Goal: Task Accomplishment & Management: Manage account settings

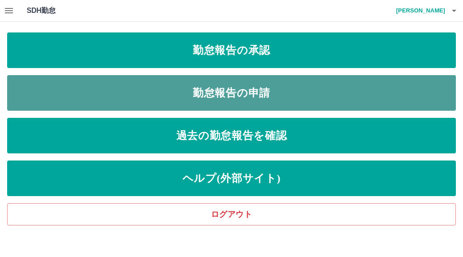
click at [214, 96] on link "勤怠報告の申請" at bounding box center [231, 93] width 449 height 36
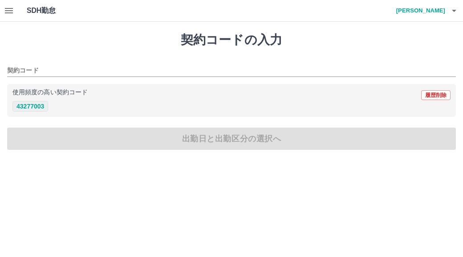
click at [45, 107] on button "43277003" at bounding box center [30, 106] width 36 height 11
type input "********"
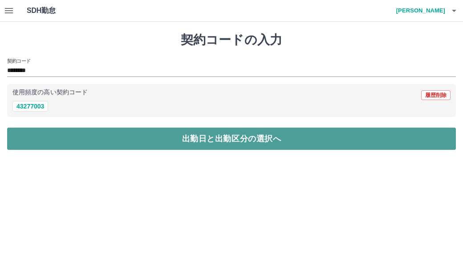
click at [52, 139] on button "出勤日と出勤区分の選択へ" at bounding box center [231, 139] width 449 height 22
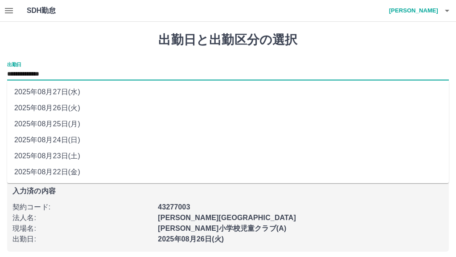
click at [61, 74] on input "**********" at bounding box center [227, 74] width 441 height 11
click at [62, 123] on li "2025年08月25日(月)" at bounding box center [227, 124] width 441 height 16
type input "**********"
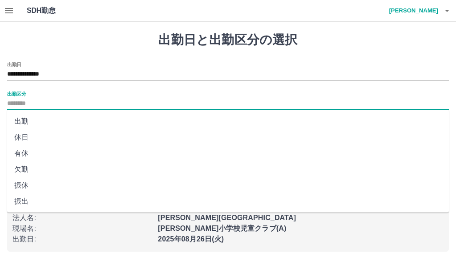
click at [22, 106] on input "出勤区分" at bounding box center [227, 103] width 441 height 11
click at [20, 120] on li "出勤" at bounding box center [227, 122] width 441 height 16
type input "**"
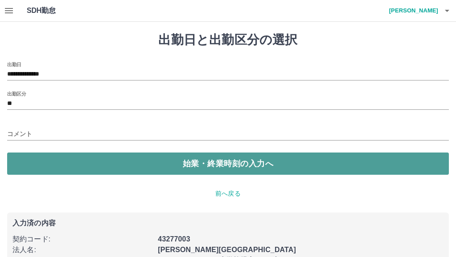
click at [28, 162] on button "始業・終業時刻の入力へ" at bounding box center [227, 164] width 441 height 22
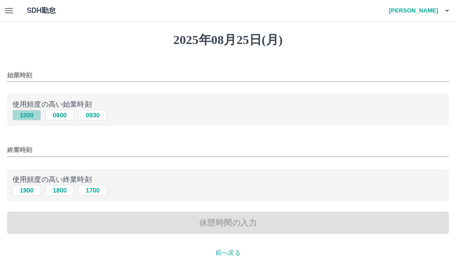
click at [29, 116] on button "1000" at bounding box center [26, 115] width 29 height 11
type input "****"
click at [26, 189] on button "1900" at bounding box center [26, 190] width 29 height 11
type input "****"
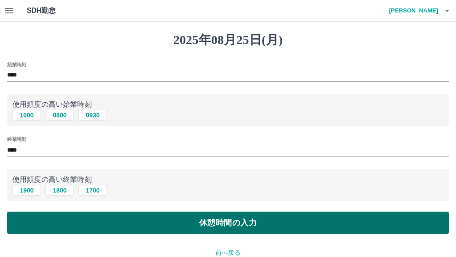
click at [64, 228] on button "休憩時間の入力" at bounding box center [227, 223] width 441 height 22
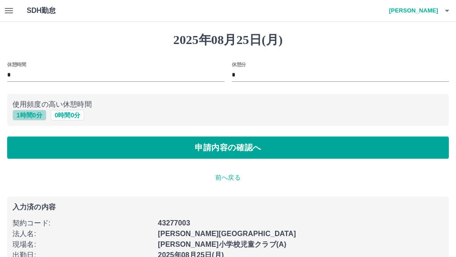
click at [35, 116] on button "1 時間 0 分" at bounding box center [29, 115] width 34 height 11
type input "*"
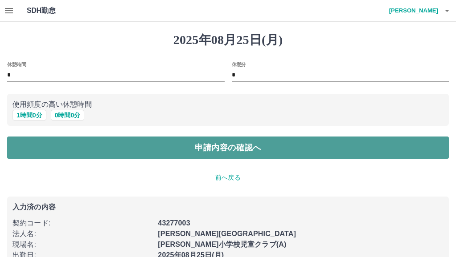
click at [110, 151] on button "申請内容の確認へ" at bounding box center [227, 148] width 441 height 22
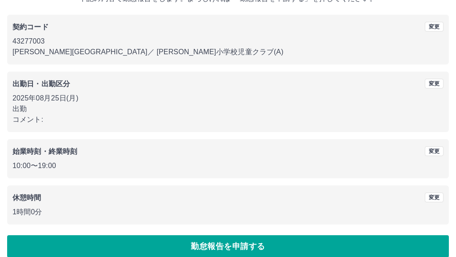
scroll to position [76, 0]
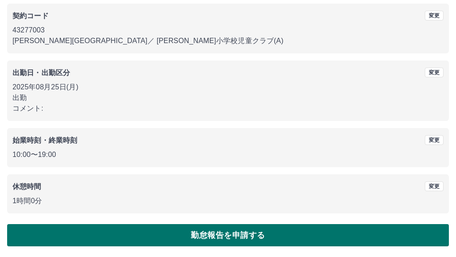
click at [204, 232] on button "勤怠報告を申請する" at bounding box center [227, 236] width 441 height 22
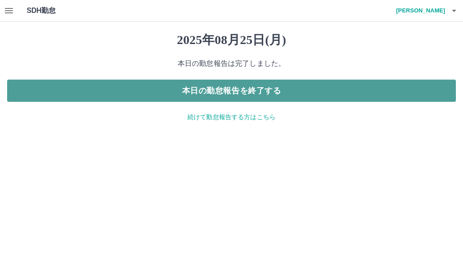
click at [213, 97] on button "本日の勤怠報告を終了する" at bounding box center [231, 91] width 449 height 22
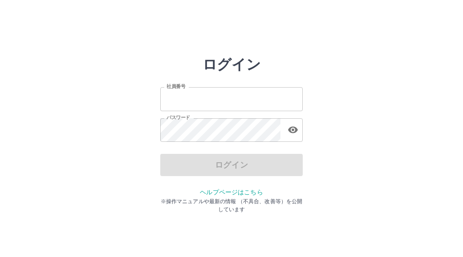
type input "*******"
click at [233, 164] on div "ログイン" at bounding box center [231, 165] width 143 height 22
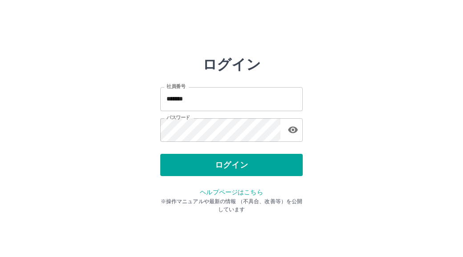
click at [233, 164] on button "ログイン" at bounding box center [231, 165] width 143 height 22
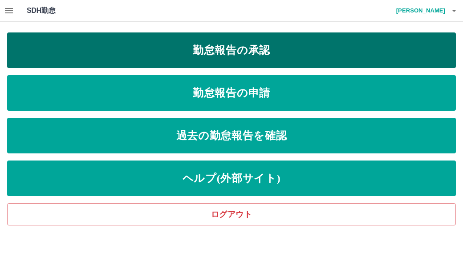
click at [236, 48] on link "勤怠報告の承認" at bounding box center [231, 51] width 449 height 36
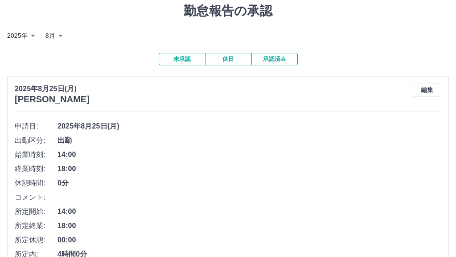
scroll to position [89, 0]
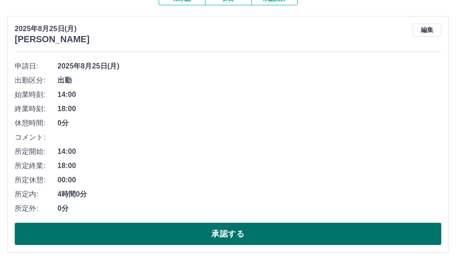
click at [212, 235] on button "承認する" at bounding box center [228, 234] width 426 height 22
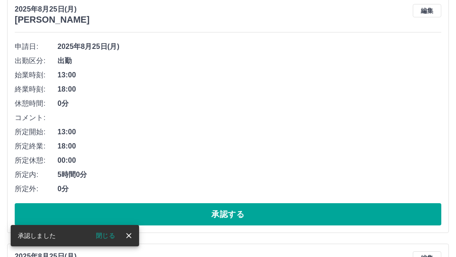
scroll to position [109, 0]
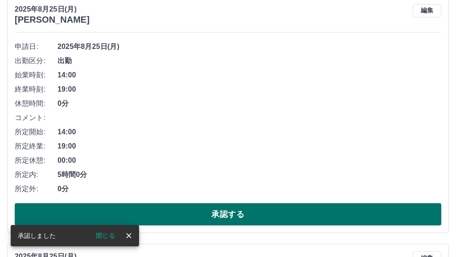
click at [200, 212] on button "承認する" at bounding box center [228, 215] width 426 height 22
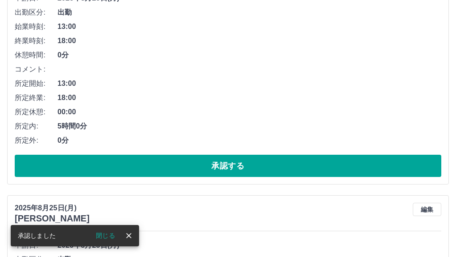
scroll to position [173, 0]
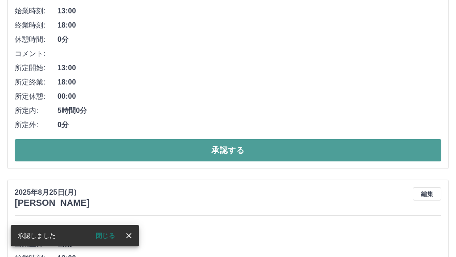
click at [220, 156] on button "承認する" at bounding box center [228, 150] width 426 height 22
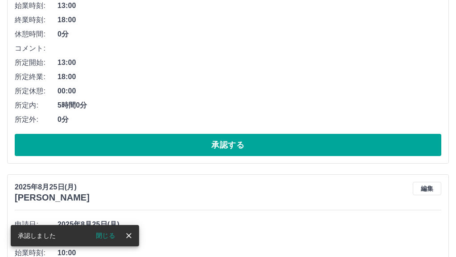
scroll to position [223, 0]
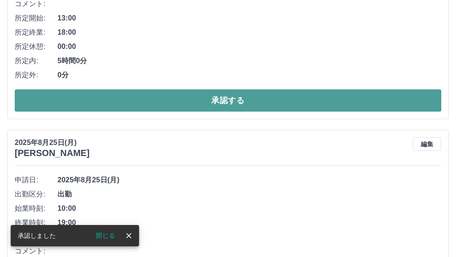
click at [229, 105] on button "承認する" at bounding box center [228, 101] width 426 height 22
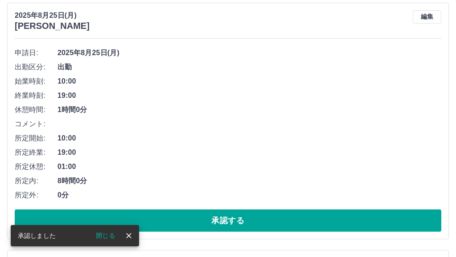
scroll to position [134, 0]
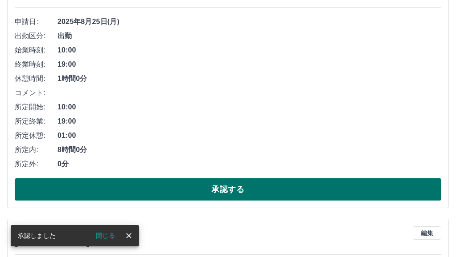
click at [225, 188] on button "承認する" at bounding box center [228, 190] width 426 height 22
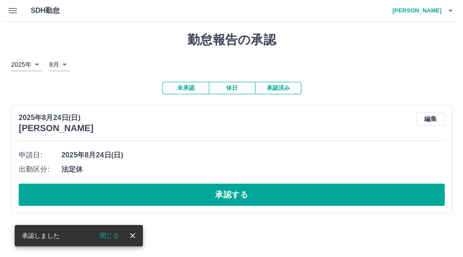
scroll to position [0, 0]
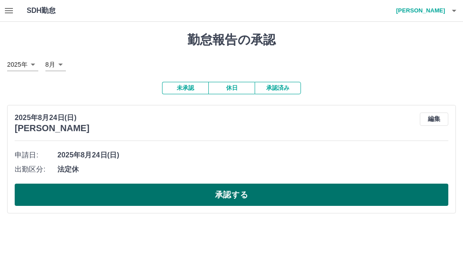
click at [239, 195] on button "承認する" at bounding box center [232, 195] width 434 height 22
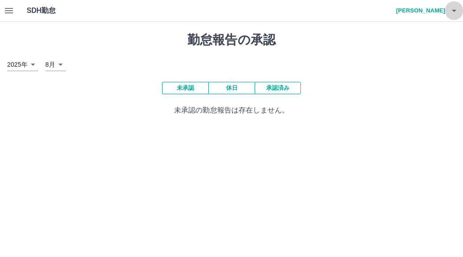
click at [451, 10] on icon "button" at bounding box center [454, 10] width 11 height 11
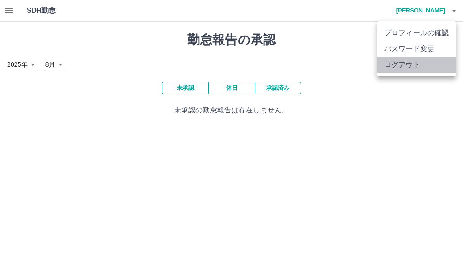
click at [403, 64] on li "ログアウト" at bounding box center [416, 65] width 79 height 16
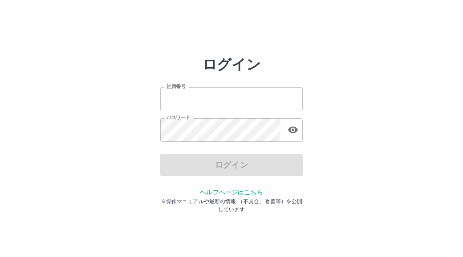
type input "*******"
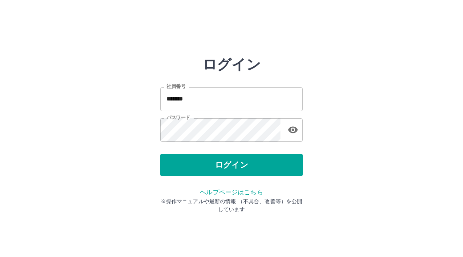
click at [196, 160] on div "ログイン" at bounding box center [231, 165] width 143 height 22
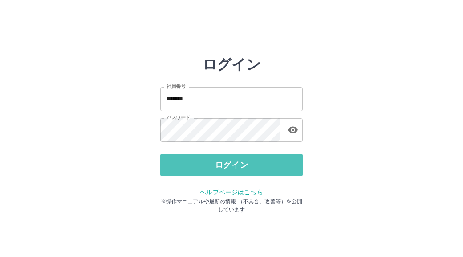
click at [196, 160] on button "ログイン" at bounding box center [231, 165] width 143 height 22
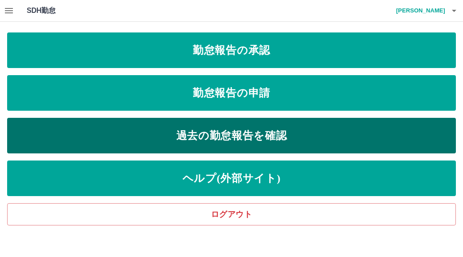
click at [220, 136] on link "過去の勤怠報告を確認" at bounding box center [231, 136] width 449 height 36
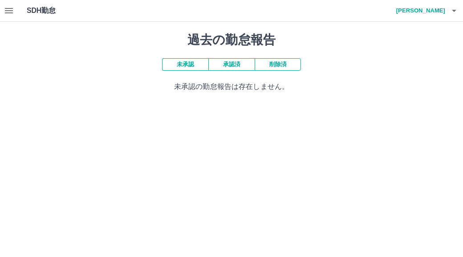
click at [230, 65] on button "承認済" at bounding box center [231, 64] width 46 height 12
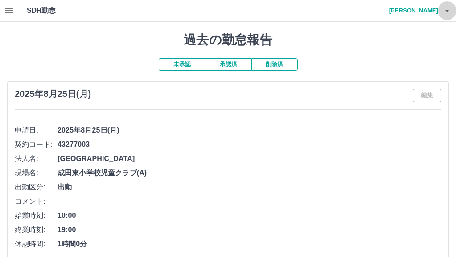
click at [448, 12] on icon "button" at bounding box center [446, 10] width 11 height 11
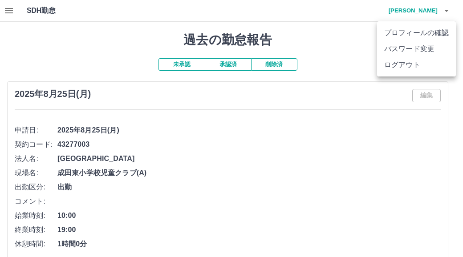
click at [409, 63] on li "ログアウト" at bounding box center [416, 65] width 79 height 16
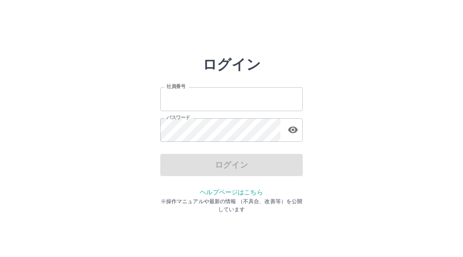
type input "*******"
click at [214, 169] on div "ログイン" at bounding box center [231, 165] width 143 height 22
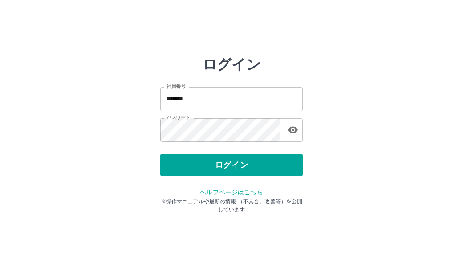
click at [214, 169] on button "ログイン" at bounding box center [231, 165] width 143 height 22
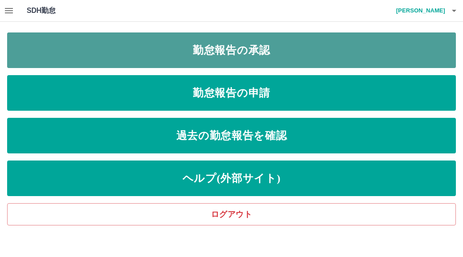
click at [215, 51] on link "勤怠報告の承認" at bounding box center [231, 51] width 449 height 36
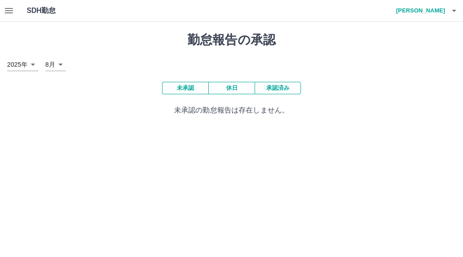
click at [271, 90] on button "承認済み" at bounding box center [278, 88] width 46 height 12
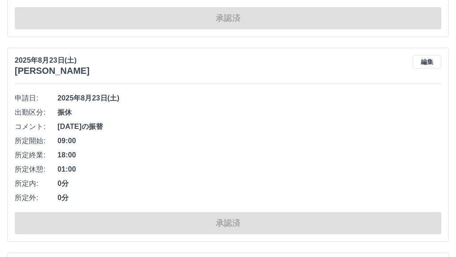
scroll to position [3207, 0]
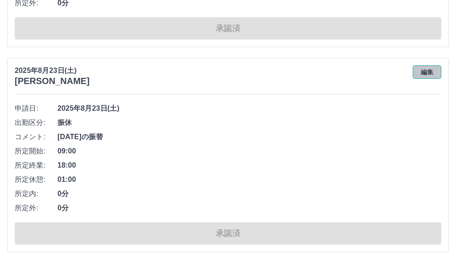
click at [424, 70] on button "編集" at bounding box center [426, 71] width 29 height 13
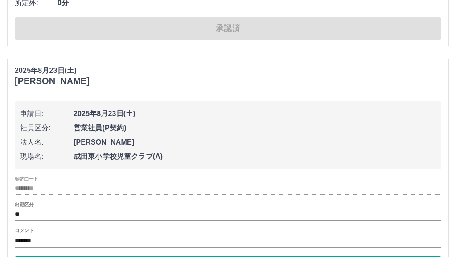
click at [28, 205] on label "出勤区分" at bounding box center [24, 204] width 19 height 7
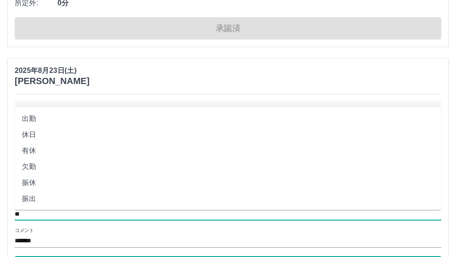
click at [29, 213] on input "**" at bounding box center [228, 214] width 426 height 11
click at [33, 134] on li "休日" at bounding box center [228, 135] width 426 height 16
type input "**"
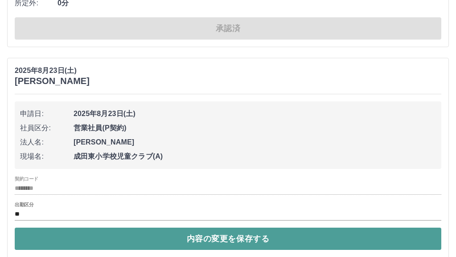
click at [56, 238] on button "内容の変更を保存する" at bounding box center [228, 239] width 426 height 22
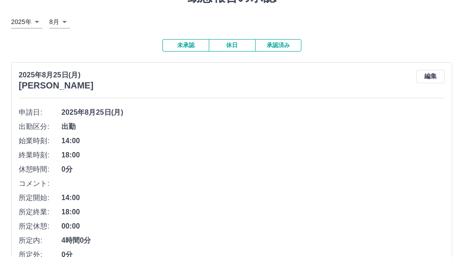
scroll to position [0, 0]
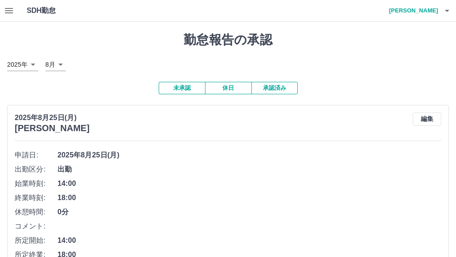
click at [445, 9] on icon "button" at bounding box center [446, 10] width 11 height 11
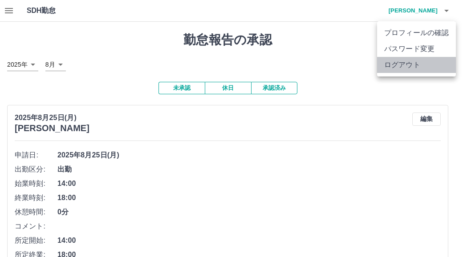
click at [407, 63] on li "ログアウト" at bounding box center [416, 65] width 79 height 16
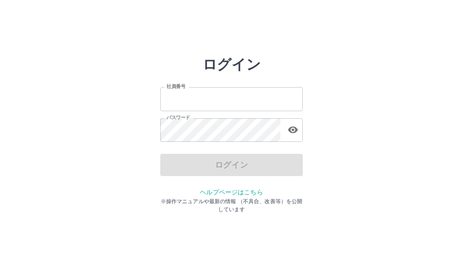
type input "*******"
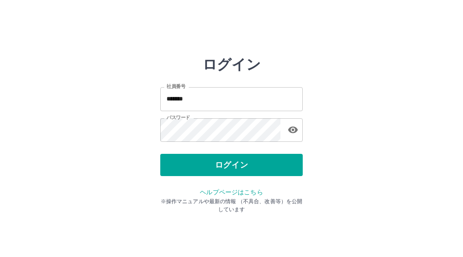
click at [232, 164] on div "ログイン" at bounding box center [231, 165] width 143 height 22
click at [232, 164] on button "ログイン" at bounding box center [231, 165] width 143 height 22
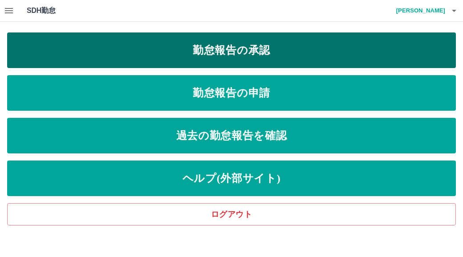
click at [205, 49] on link "勤怠報告の承認" at bounding box center [231, 51] width 449 height 36
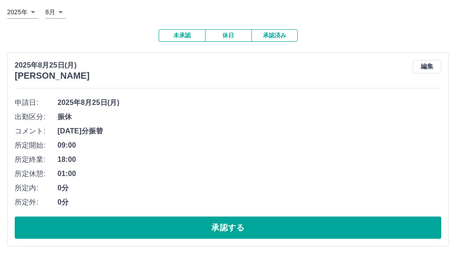
scroll to position [53, 0]
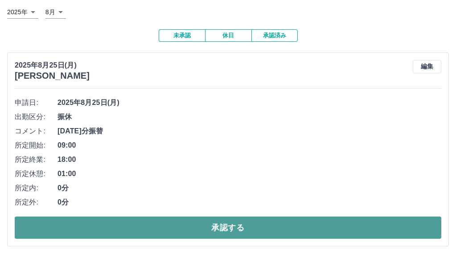
click at [240, 228] on button "承認する" at bounding box center [228, 228] width 426 height 22
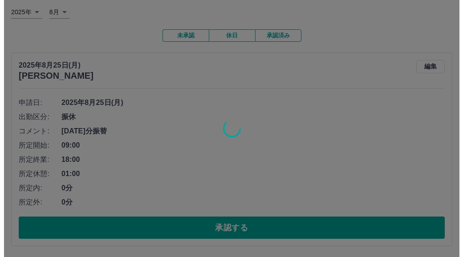
scroll to position [0, 0]
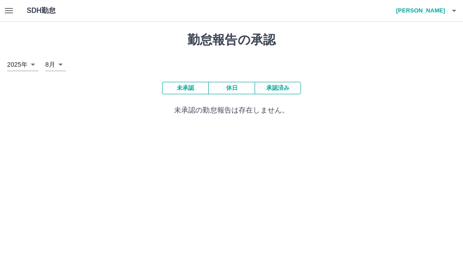
click at [453, 12] on icon "button" at bounding box center [454, 10] width 11 height 11
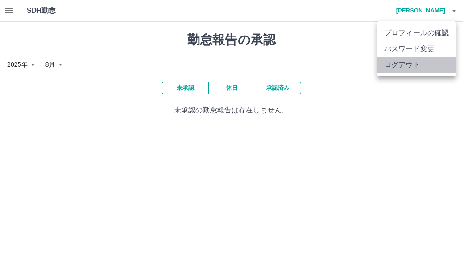
click at [417, 65] on li "ログアウト" at bounding box center [416, 65] width 79 height 16
